Goal: Check status: Check status

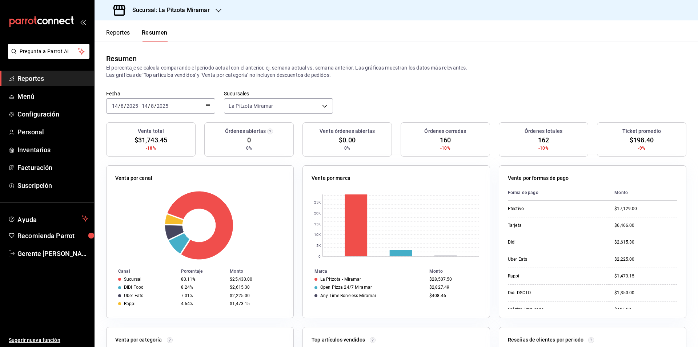
click at [114, 53] on div "Resumen El porcentaje se calcula comparando el período actual con el anterior, …" at bounding box center [397, 65] width 604 height 49
click at [156, 105] on input "2025" at bounding box center [162, 106] width 12 height 6
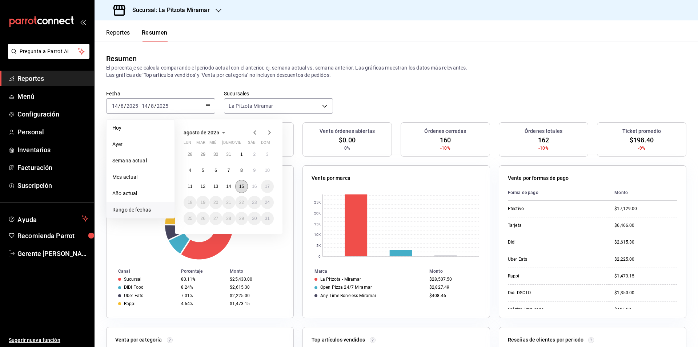
click at [244, 186] on abbr "15" at bounding box center [241, 186] width 5 height 5
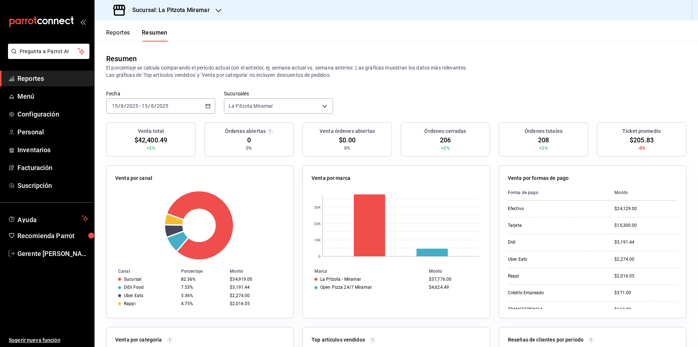
click at [127, 31] on button "Reportes" at bounding box center [118, 35] width 24 height 12
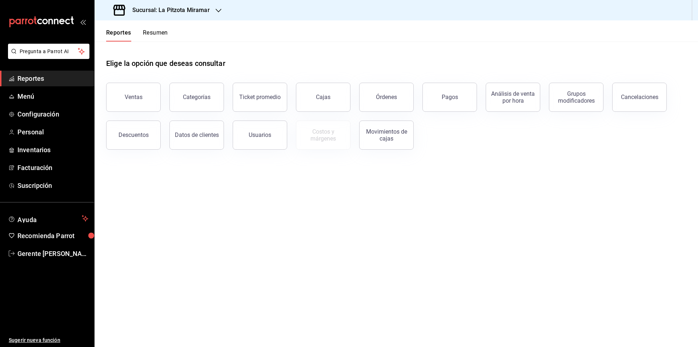
click at [211, 97] on button "Categorías" at bounding box center [196, 97] width 55 height 29
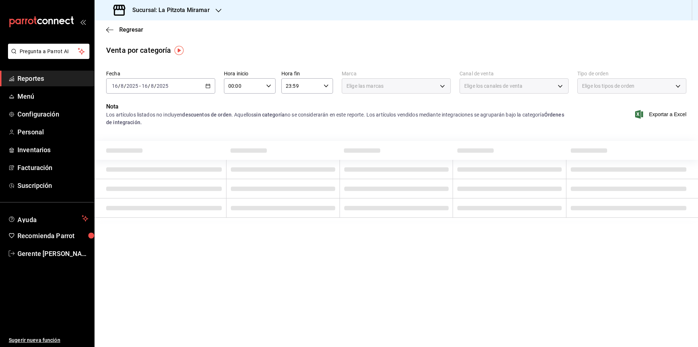
click at [111, 24] on div "Regresar" at bounding box center [397, 29] width 604 height 19
click at [113, 35] on div "Regresar" at bounding box center [397, 29] width 604 height 19
click at [110, 28] on icon "button" at bounding box center [109, 30] width 7 height 7
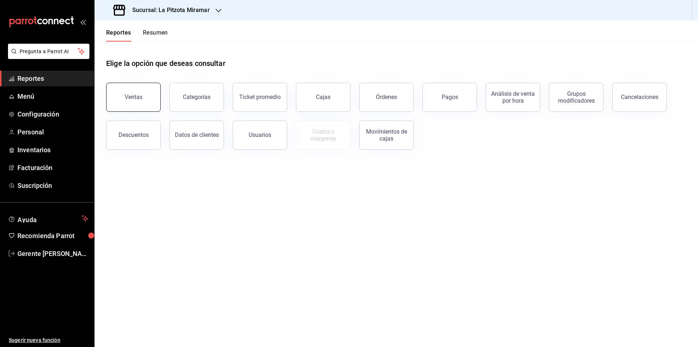
click at [152, 99] on button "Ventas" at bounding box center [133, 97] width 55 height 29
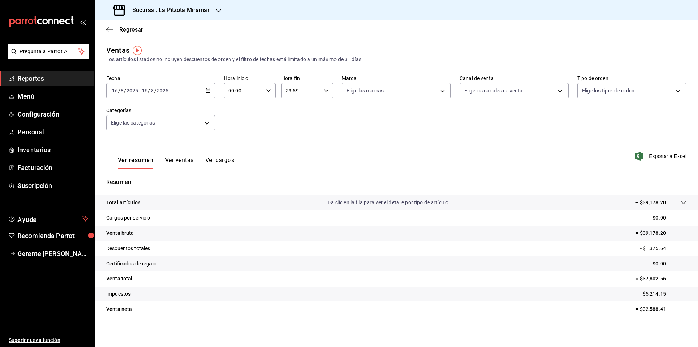
click at [198, 87] on div "[DATE] [DATE] - [DATE] [DATE]" at bounding box center [160, 90] width 109 height 15
click at [148, 180] on span "Rango de fechas" at bounding box center [140, 178] width 56 height 8
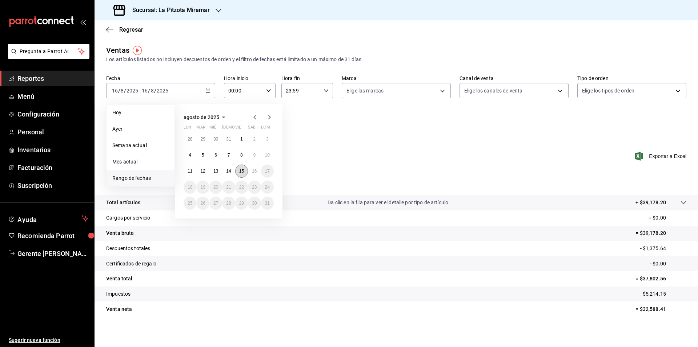
click at [238, 173] on button "15" at bounding box center [241, 170] width 13 height 13
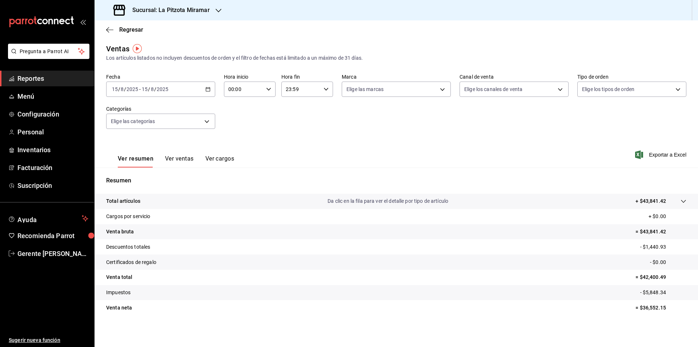
scroll to position [2, 0]
click at [170, 164] on button "Ver ventas" at bounding box center [179, 161] width 29 height 12
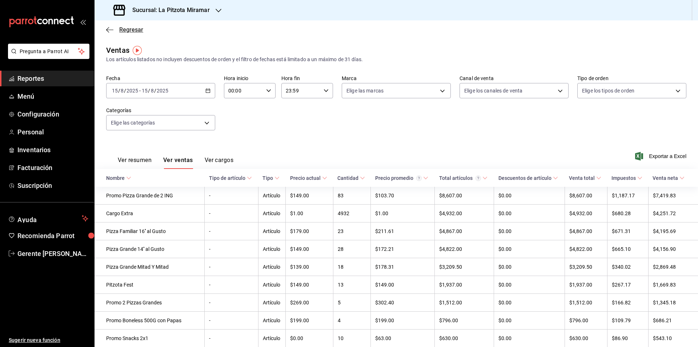
click at [112, 30] on icon "button" at bounding box center [109, 29] width 7 height 0
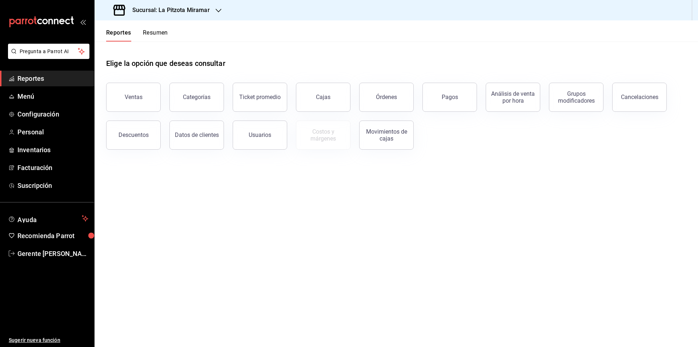
drag, startPoint x: 146, startPoint y: 21, endPoint x: 150, endPoint y: 30, distance: 9.9
click at [147, 26] on div "Reportes Resumen" at bounding box center [131, 30] width 73 height 21
click at [150, 30] on button "Resumen" at bounding box center [155, 35] width 25 height 12
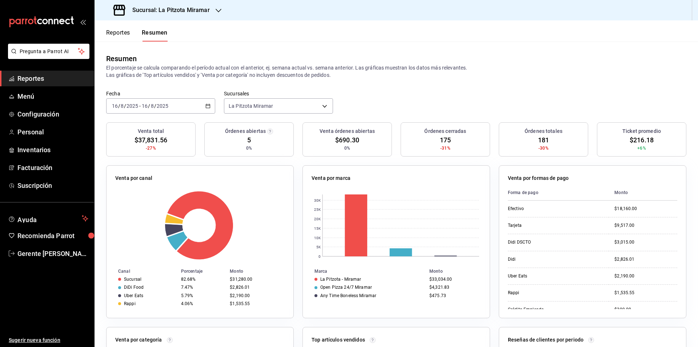
click at [201, 103] on div "[DATE] [DATE] - [DATE] [DATE]" at bounding box center [160, 105] width 109 height 15
click at [147, 202] on li "Rango de fechas" at bounding box center [141, 209] width 68 height 16
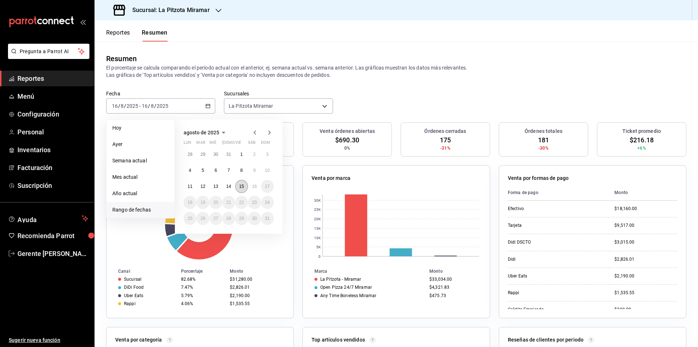
click at [241, 189] on button "15" at bounding box center [241, 186] width 13 height 13
